Goal: Navigation & Orientation: Find specific page/section

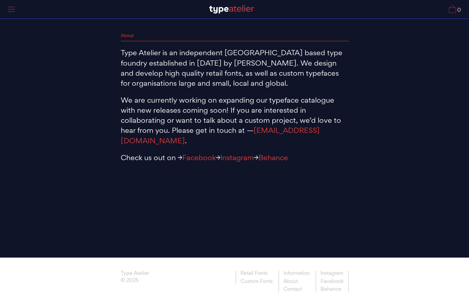
click at [8, 7] on div at bounding box center [11, 9] width 16 height 15
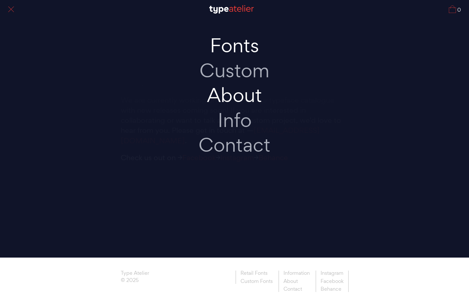
click at [219, 47] on link "Fonts" at bounding box center [234, 45] width 137 height 25
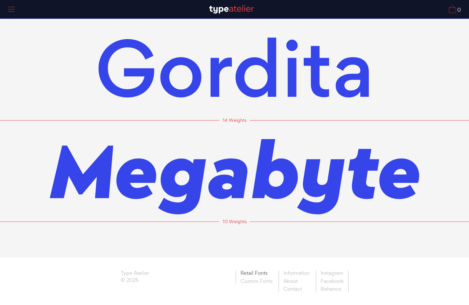
click at [262, 274] on link "Retail Fonts" at bounding box center [256, 274] width 42 height 7
click at [258, 274] on link "Retail Fonts" at bounding box center [256, 274] width 42 height 7
click at [260, 283] on link "Custom Fonts" at bounding box center [256, 281] width 42 height 7
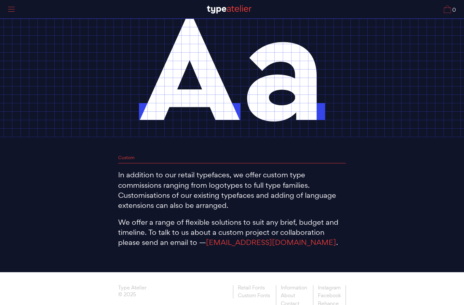
scroll to position [40, 0]
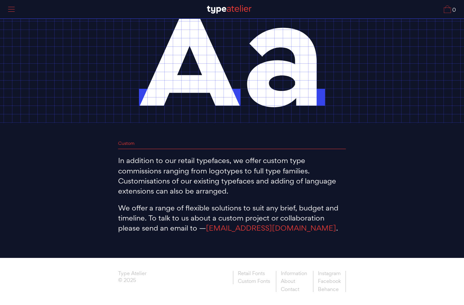
click at [110, 240] on div "Custom In addition to our retail typefaces, we offer custom type commissions ra…" at bounding box center [232, 132] width 464 height 345
click at [331, 290] on link "Behance" at bounding box center [329, 289] width 33 height 7
